Goal: Browse casually

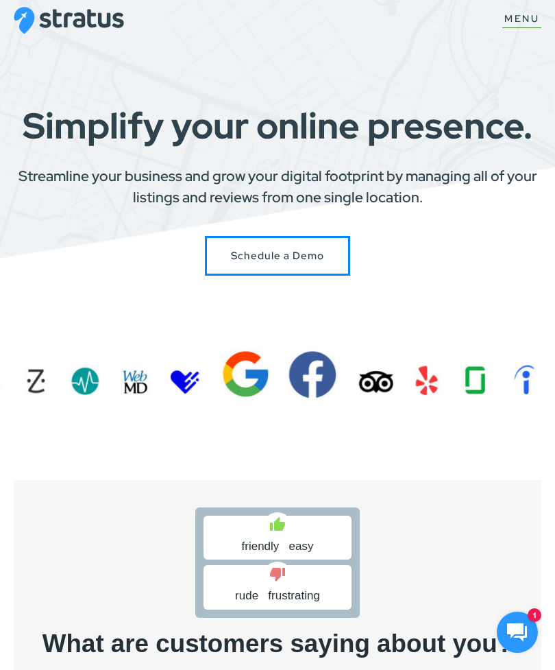
click at [537, 628] on figure at bounding box center [517, 631] width 41 height 41
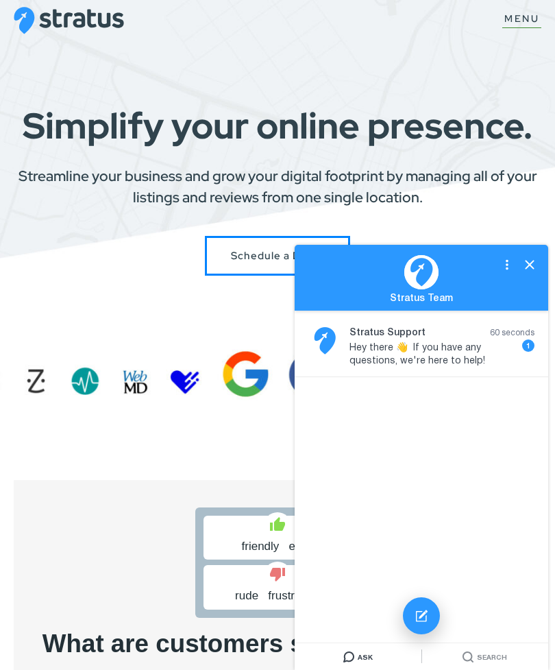
click at [535, 268] on icon "button" at bounding box center [530, 264] width 16 height 16
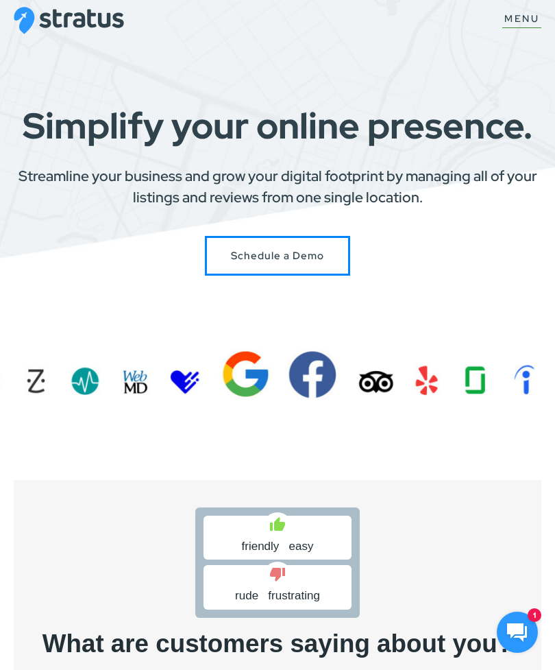
click at [504, 626] on figure at bounding box center [517, 631] width 41 height 41
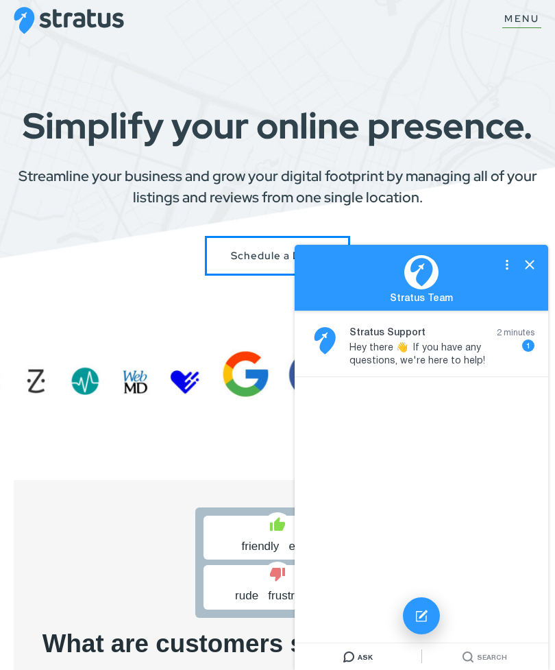
click at [431, 613] on div at bounding box center [421, 615] width 37 height 37
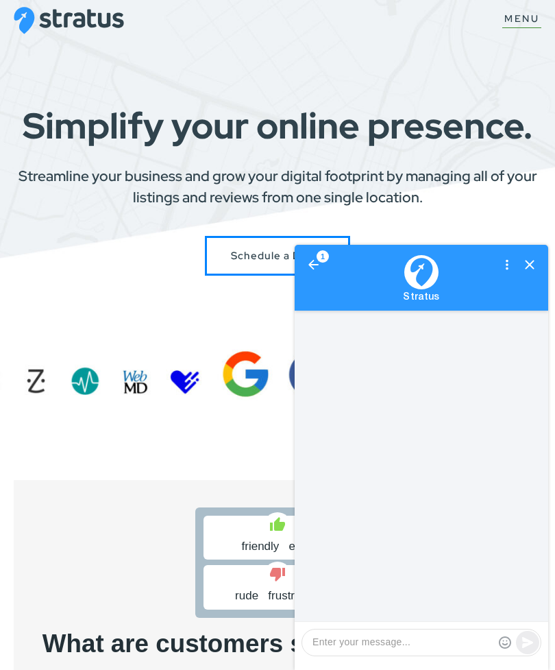
click at [537, 266] on icon "button" at bounding box center [530, 264] width 16 height 16
